Goal: Information Seeking & Learning: Learn about a topic

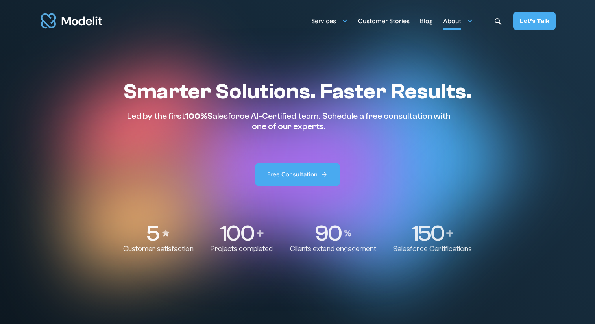
click at [464, 22] on div "About" at bounding box center [458, 20] width 30 height 15
click at [394, 22] on div "Customer Stories" at bounding box center [384, 21] width 52 height 15
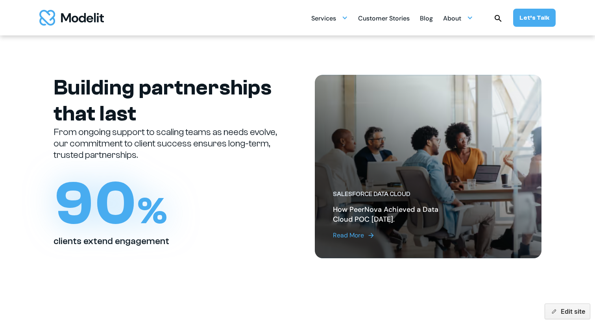
click at [344, 235] on div "Read More" at bounding box center [348, 234] width 31 height 9
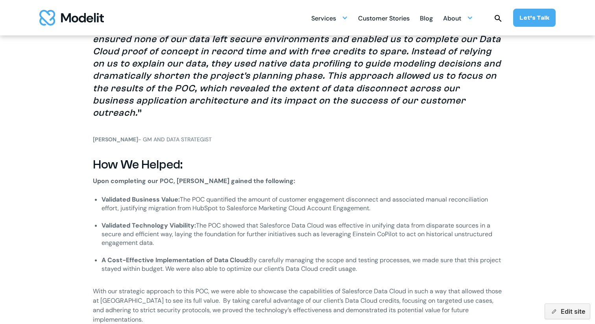
scroll to position [1291, 0]
